Goal: Task Accomplishment & Management: Manage account settings

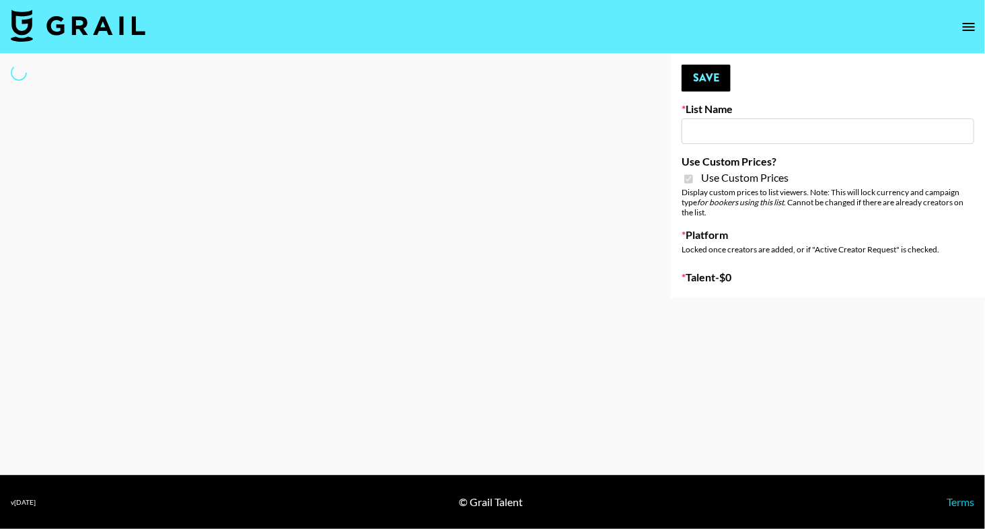
type input "Galaxy Lamps"
checkbox input "true"
select select "Brand"
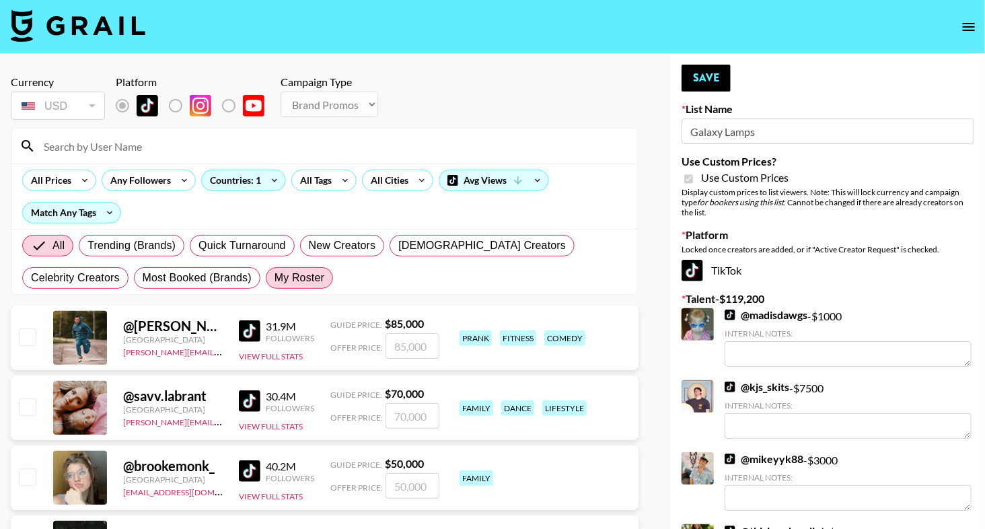
click at [275, 273] on span "My Roster" at bounding box center [300, 278] width 50 height 16
click at [275, 278] on input "My Roster" at bounding box center [275, 278] width 0 height 0
radio input "true"
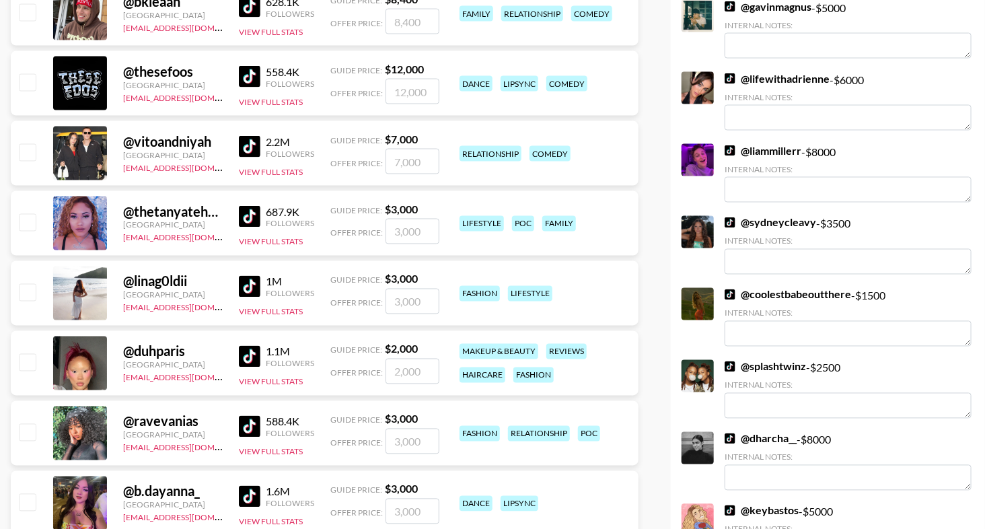
scroll to position [886, 0]
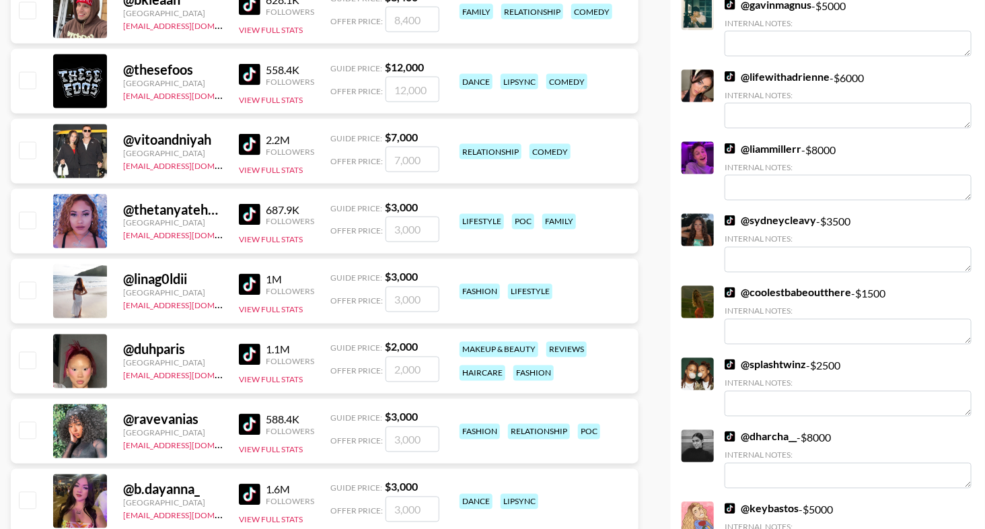
click at [32, 360] on input "checkbox" at bounding box center [27, 360] width 16 height 16
checkbox input "true"
type input "2000"
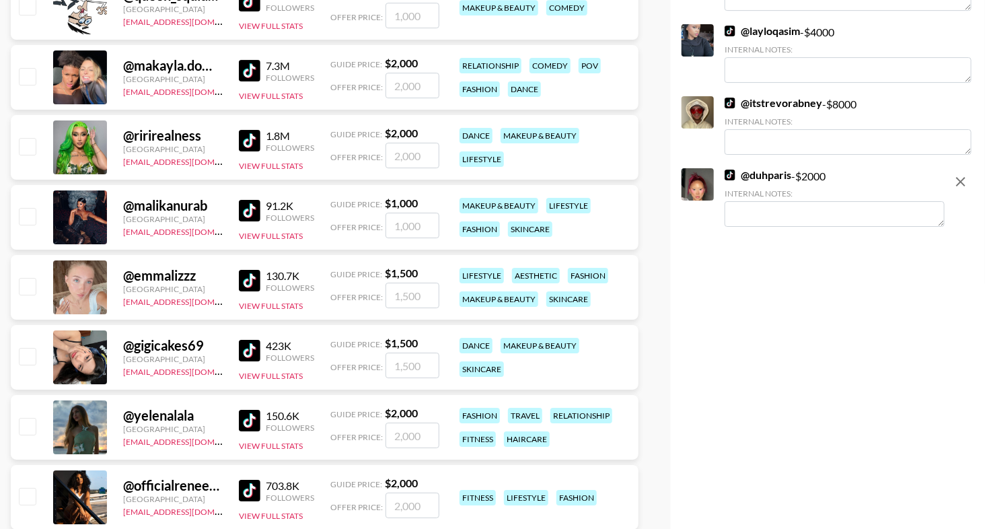
scroll to position [1955, 0]
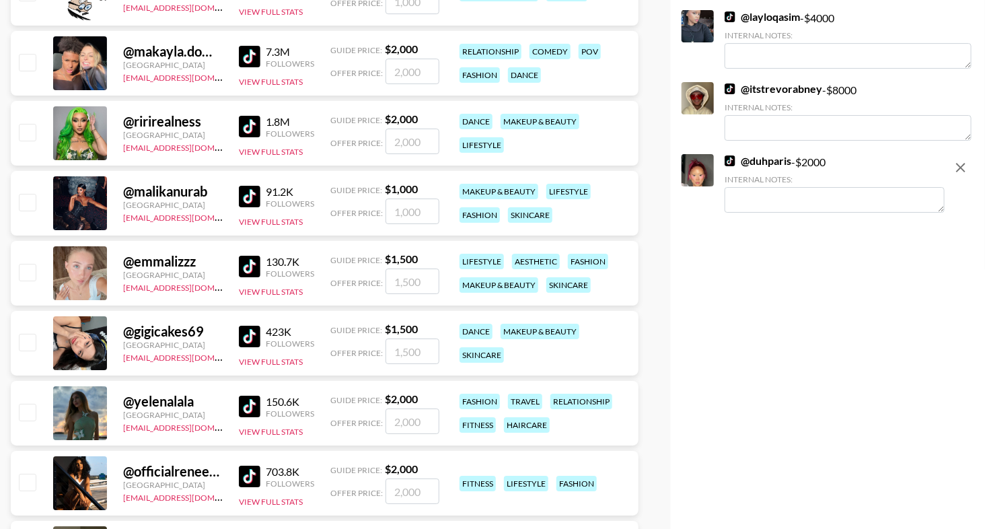
click at [25, 64] on input "checkbox" at bounding box center [27, 62] width 16 height 16
checkbox input "true"
type input "2000"
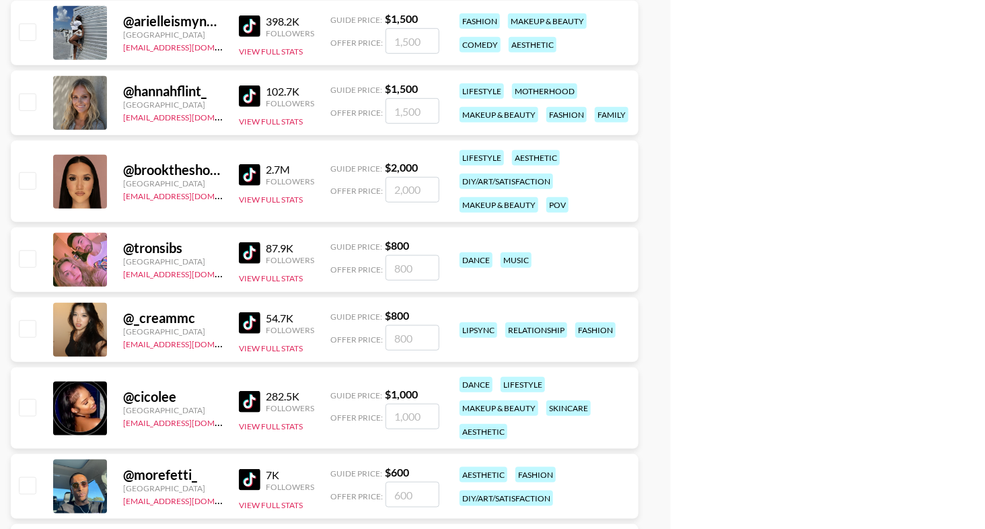
scroll to position [2616, 0]
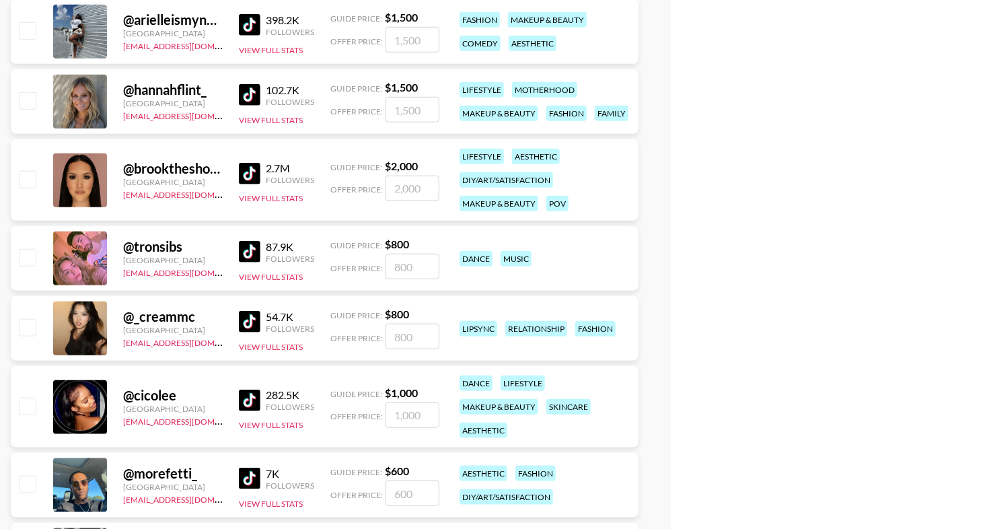
click at [29, 171] on input "checkbox" at bounding box center [27, 179] width 16 height 16
checkbox input "true"
type input "2000"
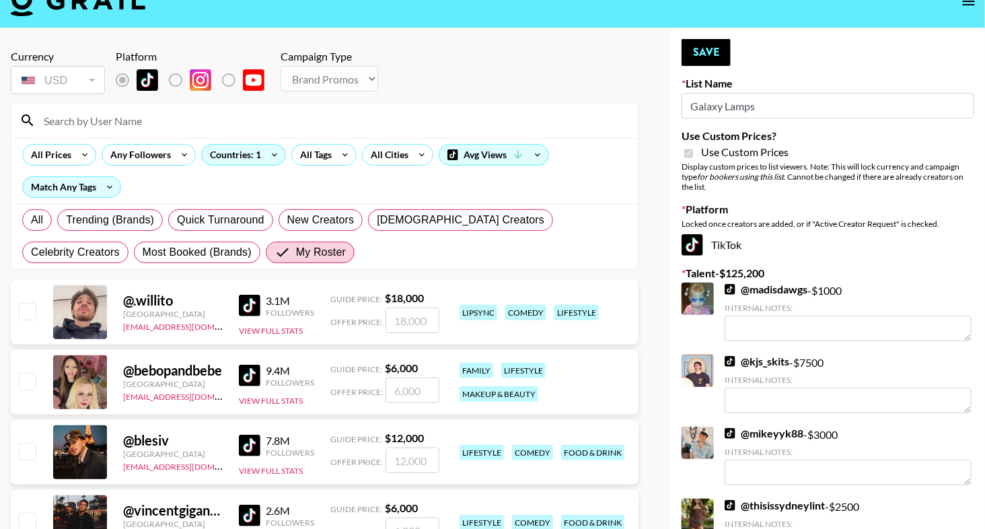
scroll to position [5, 0]
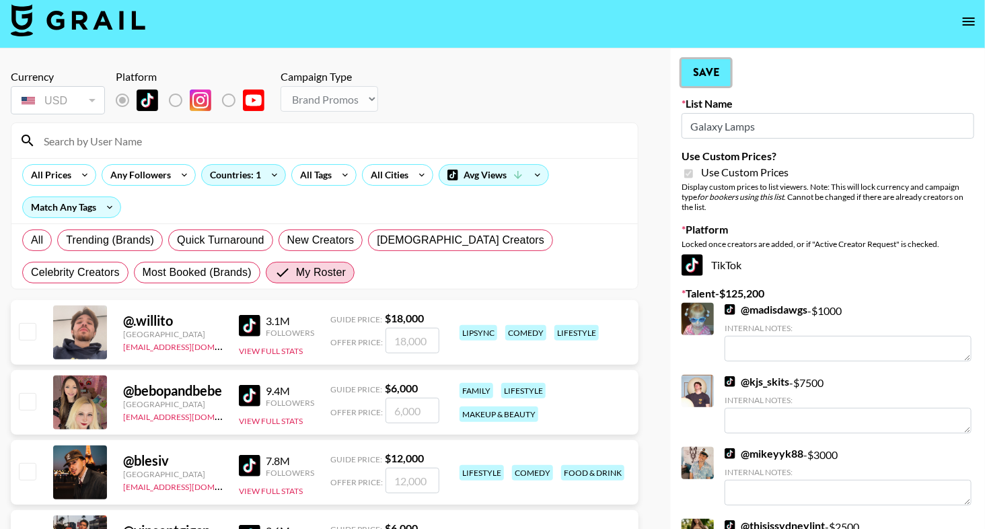
click at [706, 82] on button "Save" at bounding box center [706, 72] width 49 height 27
radio input "true"
